Goal: Information Seeking & Learning: Learn about a topic

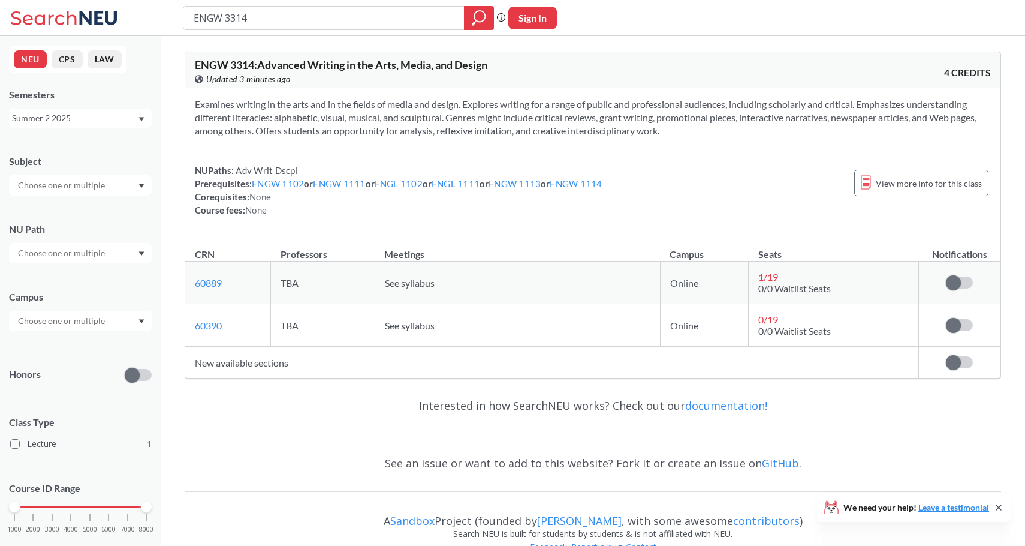
click at [72, 116] on div "Summer 2 2025" at bounding box center [74, 118] width 125 height 13
click at [59, 139] on div "Fall 2025" at bounding box center [84, 144] width 136 height 13
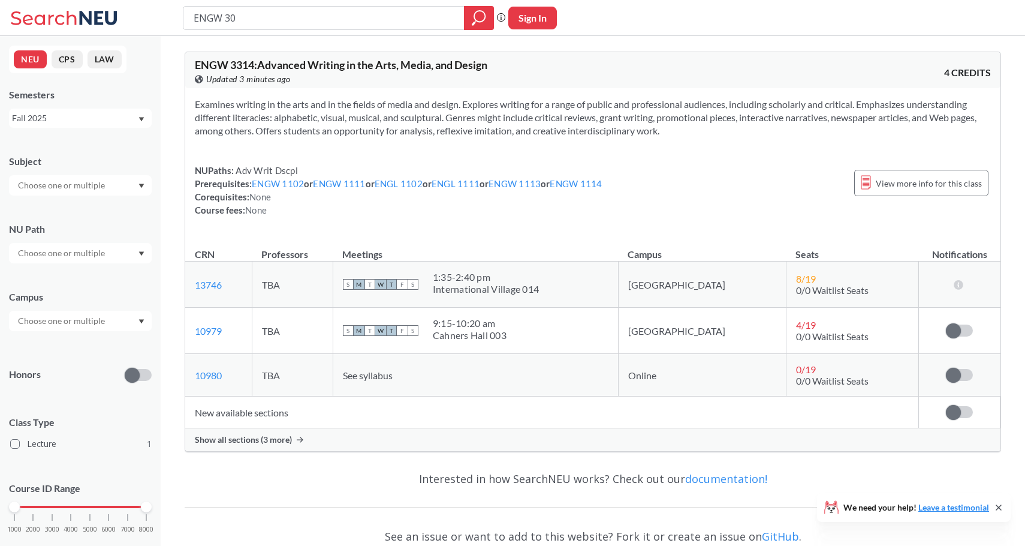
type input "ENGW 302"
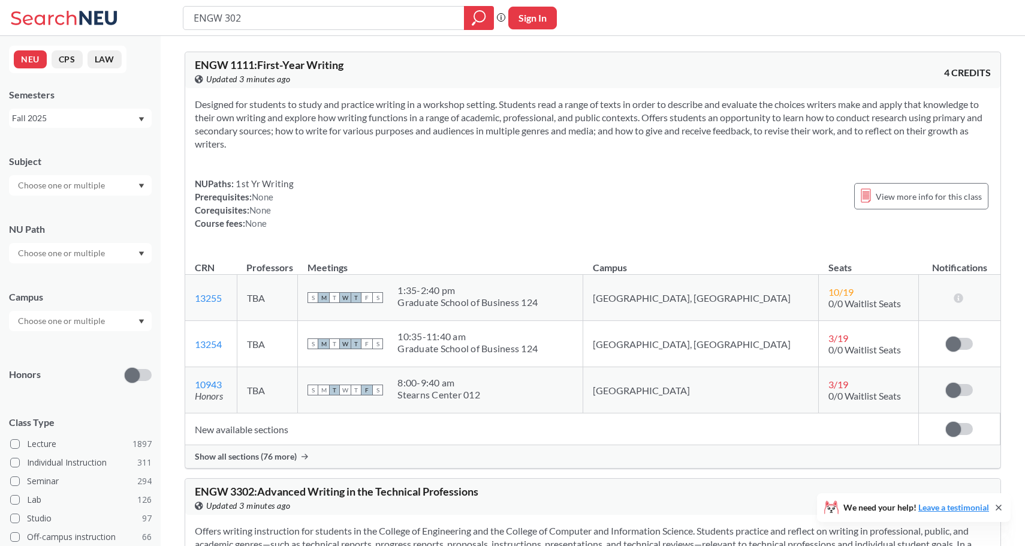
click at [229, 19] on input "ENGW 302" at bounding box center [324, 18] width 263 height 20
type input "ENGW 3302"
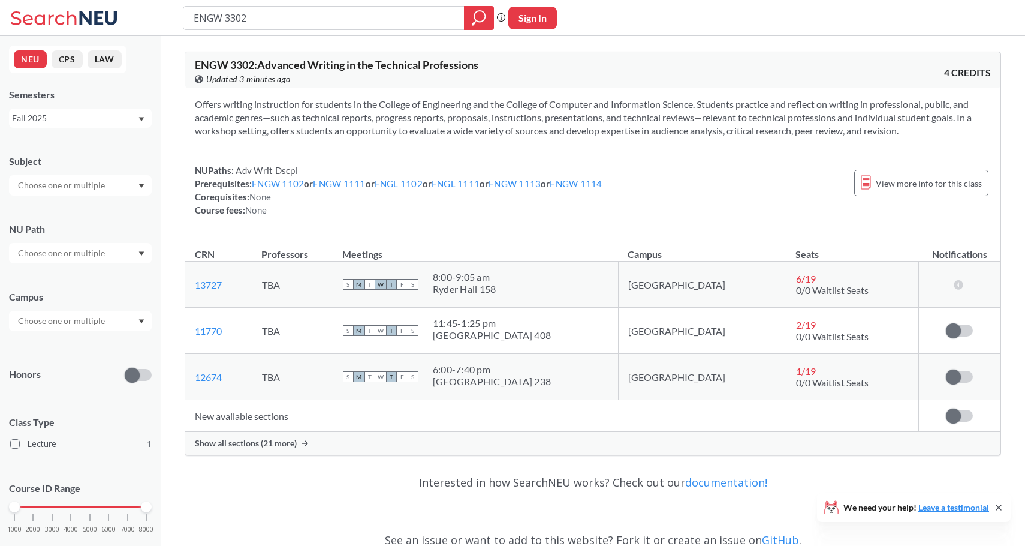
click at [257, 450] on div "Show all sections (21 more)" at bounding box center [593, 443] width 816 height 23
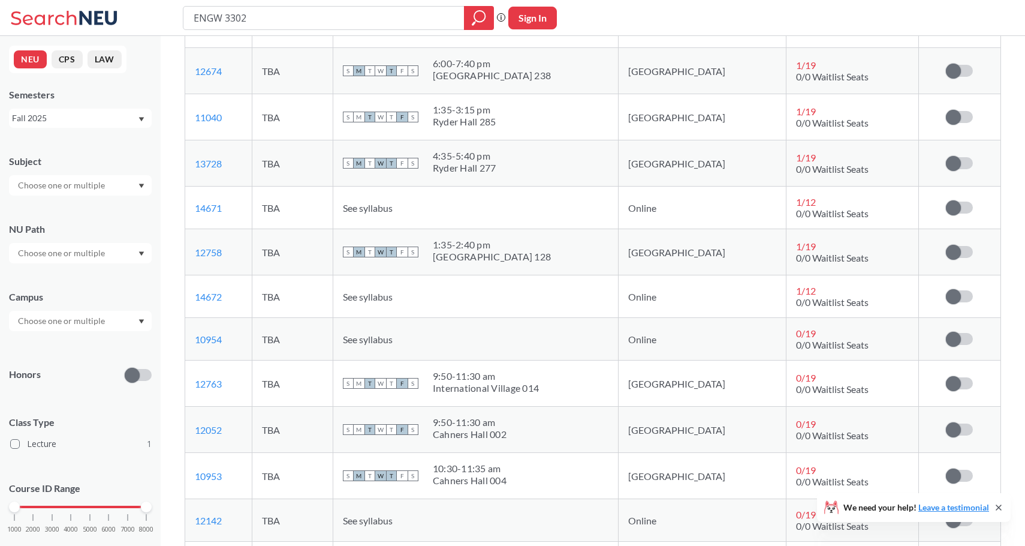
scroll to position [309, 0]
